Goal: Find specific page/section: Find specific page/section

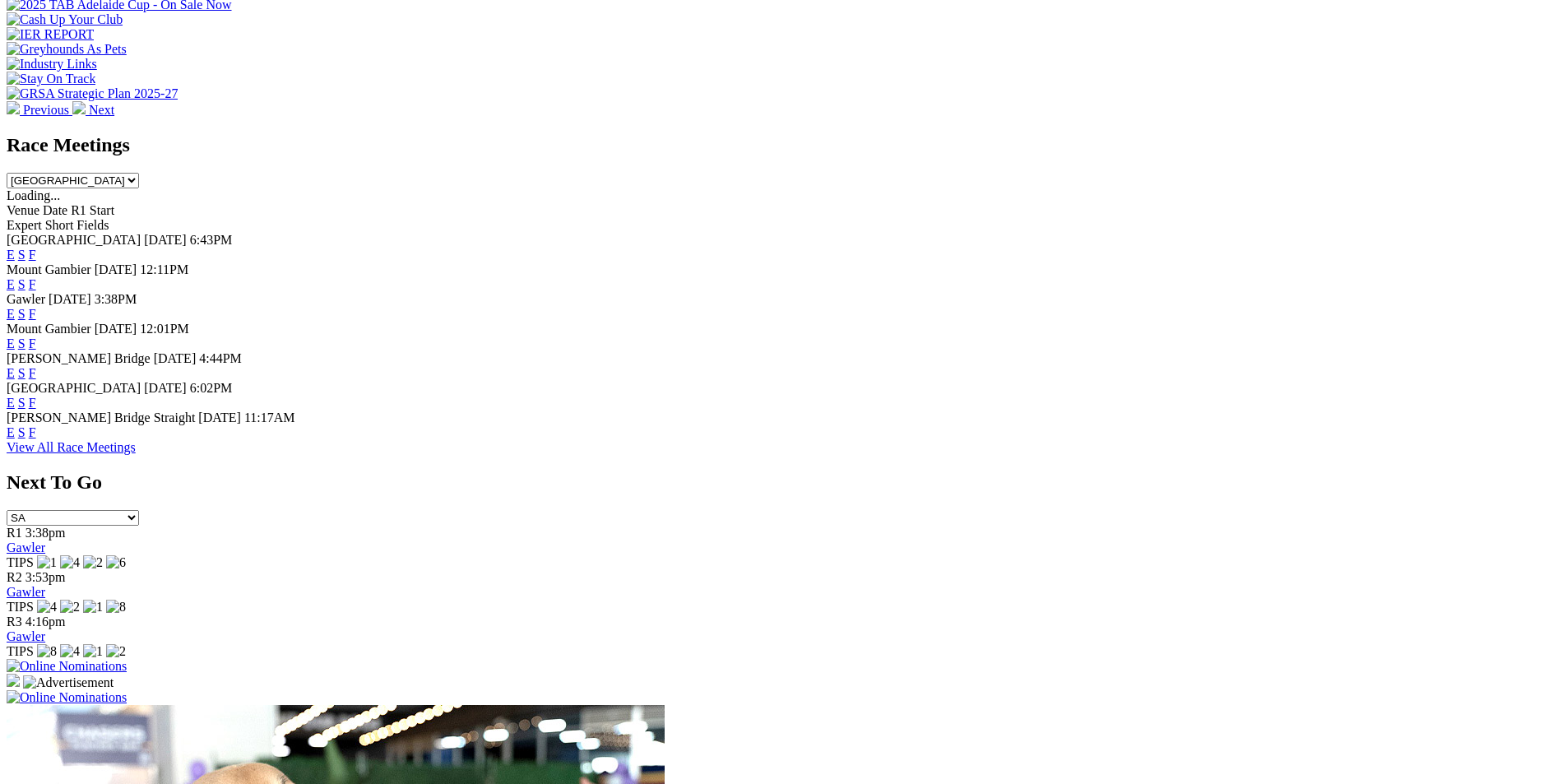
scroll to position [718, 0]
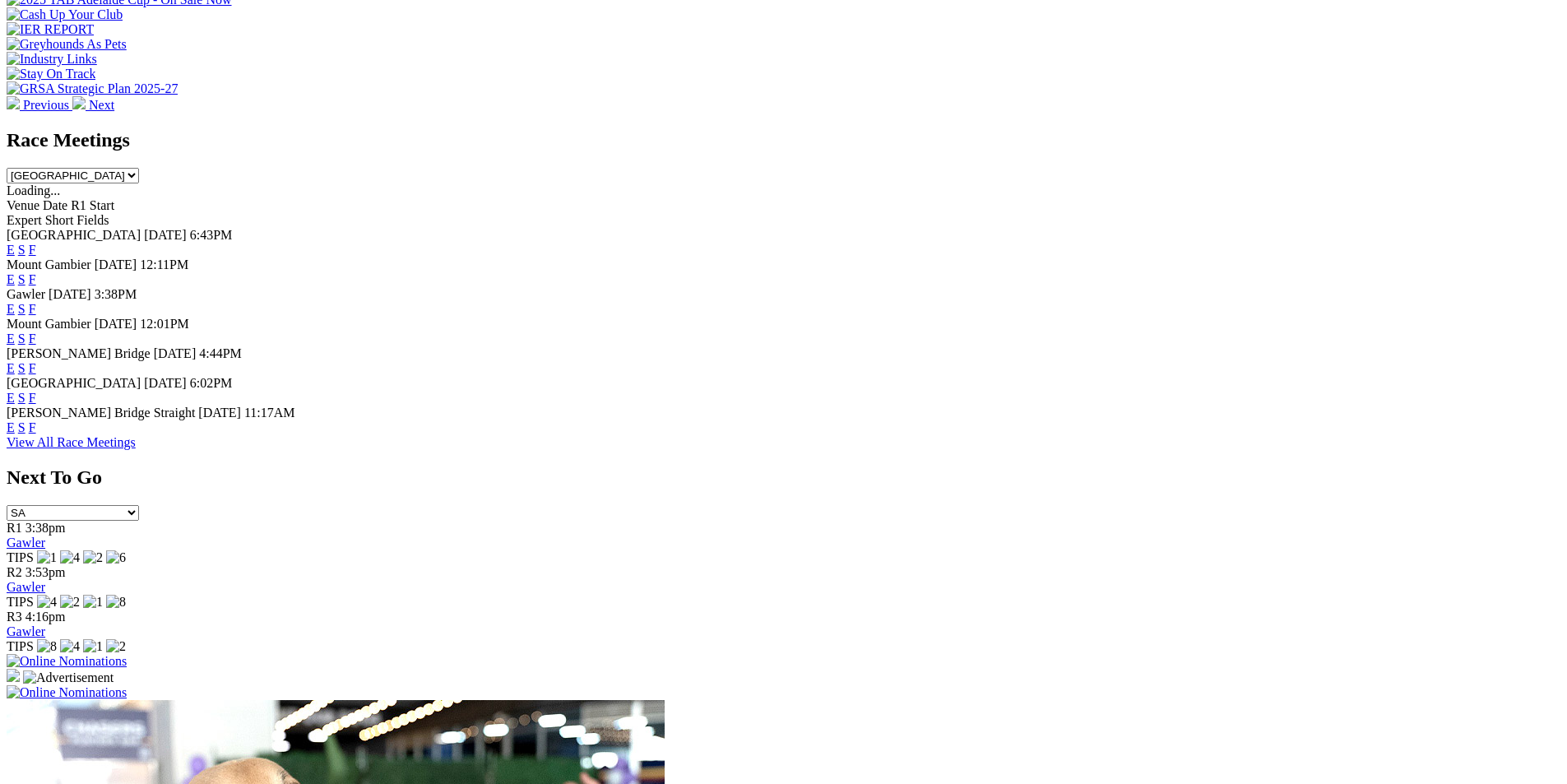
click at [36, 302] on link "F" at bounding box center [33, 308] width 8 height 14
